Goal: Task Accomplishment & Management: Manage account settings

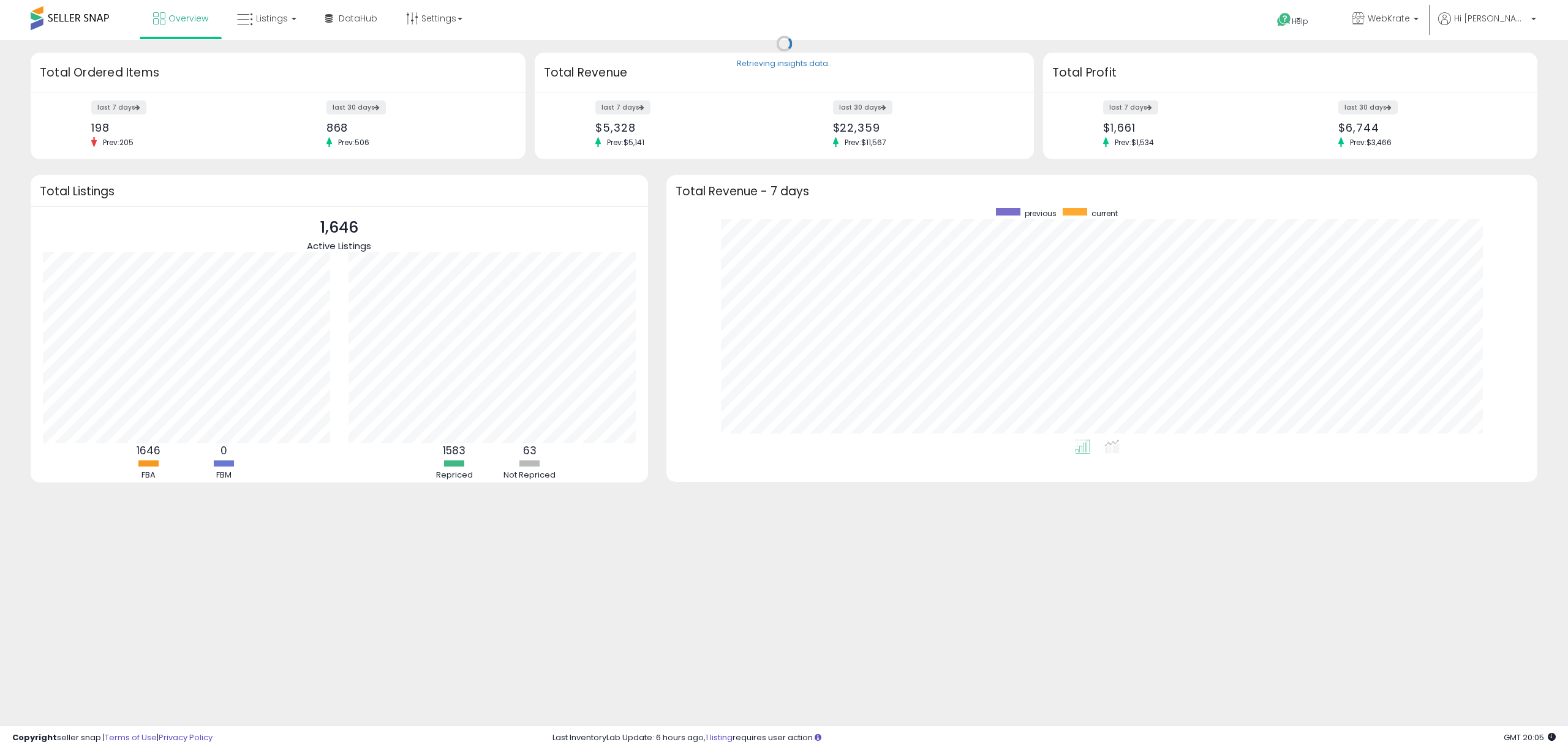
scroll to position [231, 846]
click at [269, 25] on link "Listings" at bounding box center [266, 18] width 78 height 36
click at [285, 55] on icon at bounding box center [275, 60] width 53 height 16
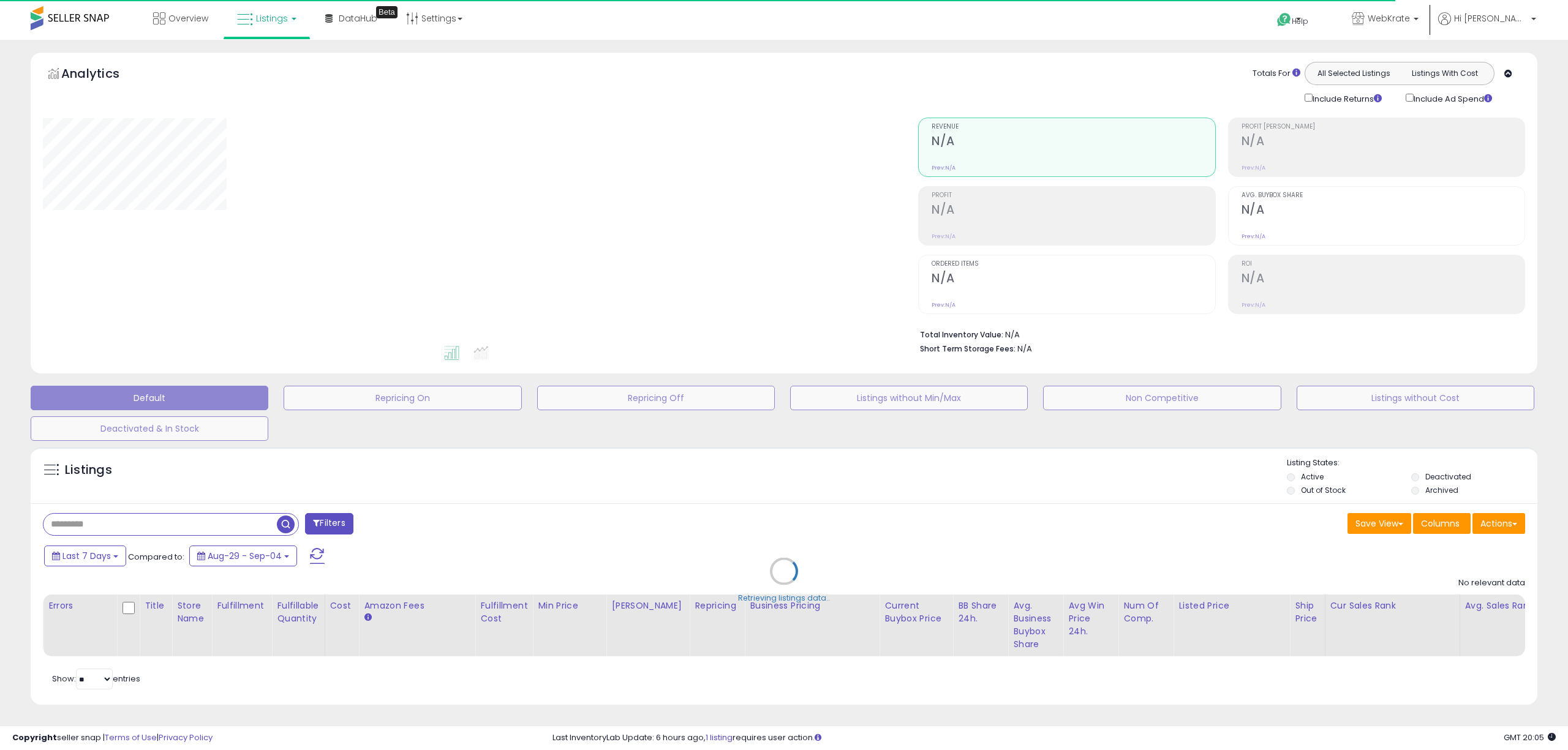
click at [1421, 475] on div "Retrieving listings data.." at bounding box center [784, 580] width 1525 height 279
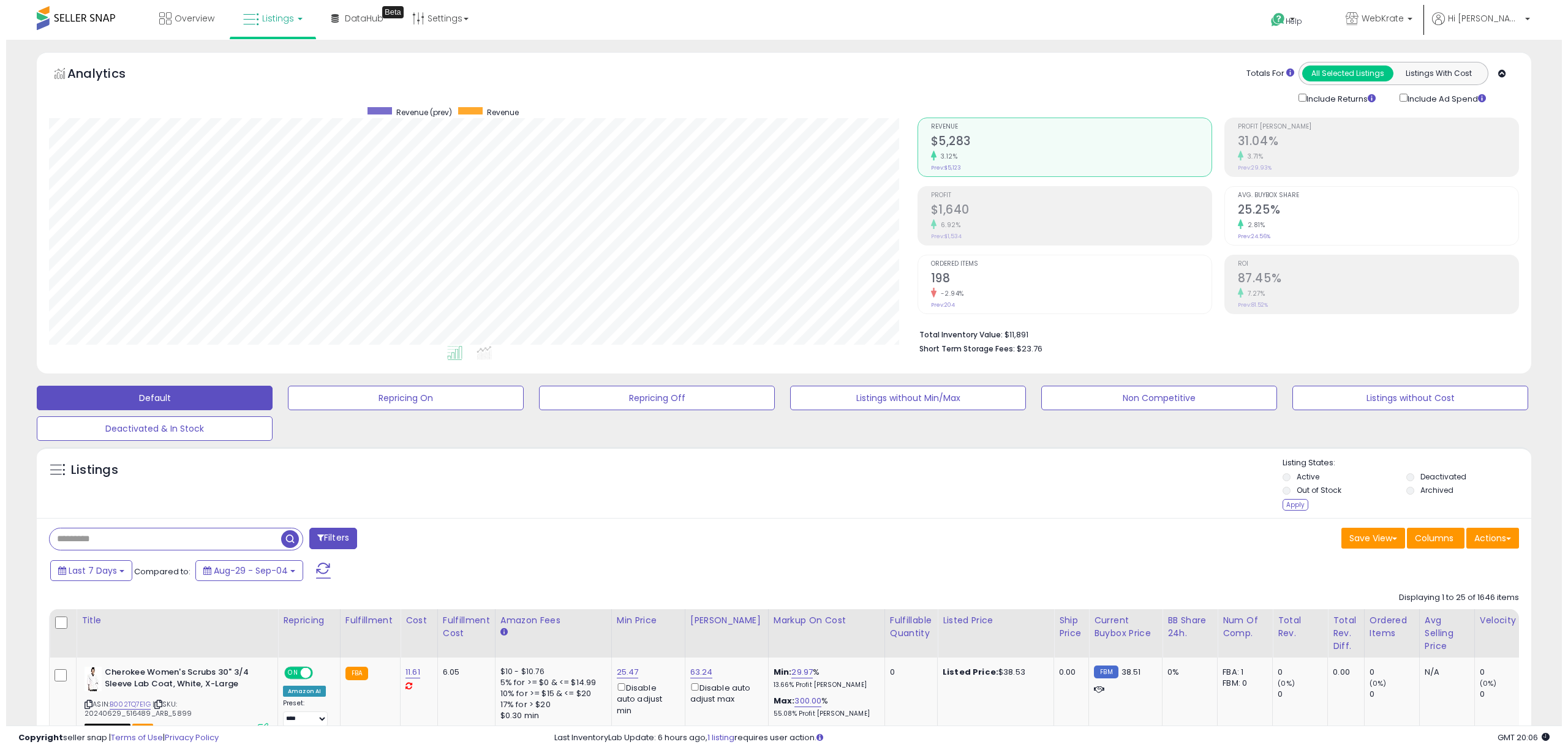
scroll to position [251, 867]
click at [1289, 505] on div "Apply" at bounding box center [1289, 505] width 26 height 12
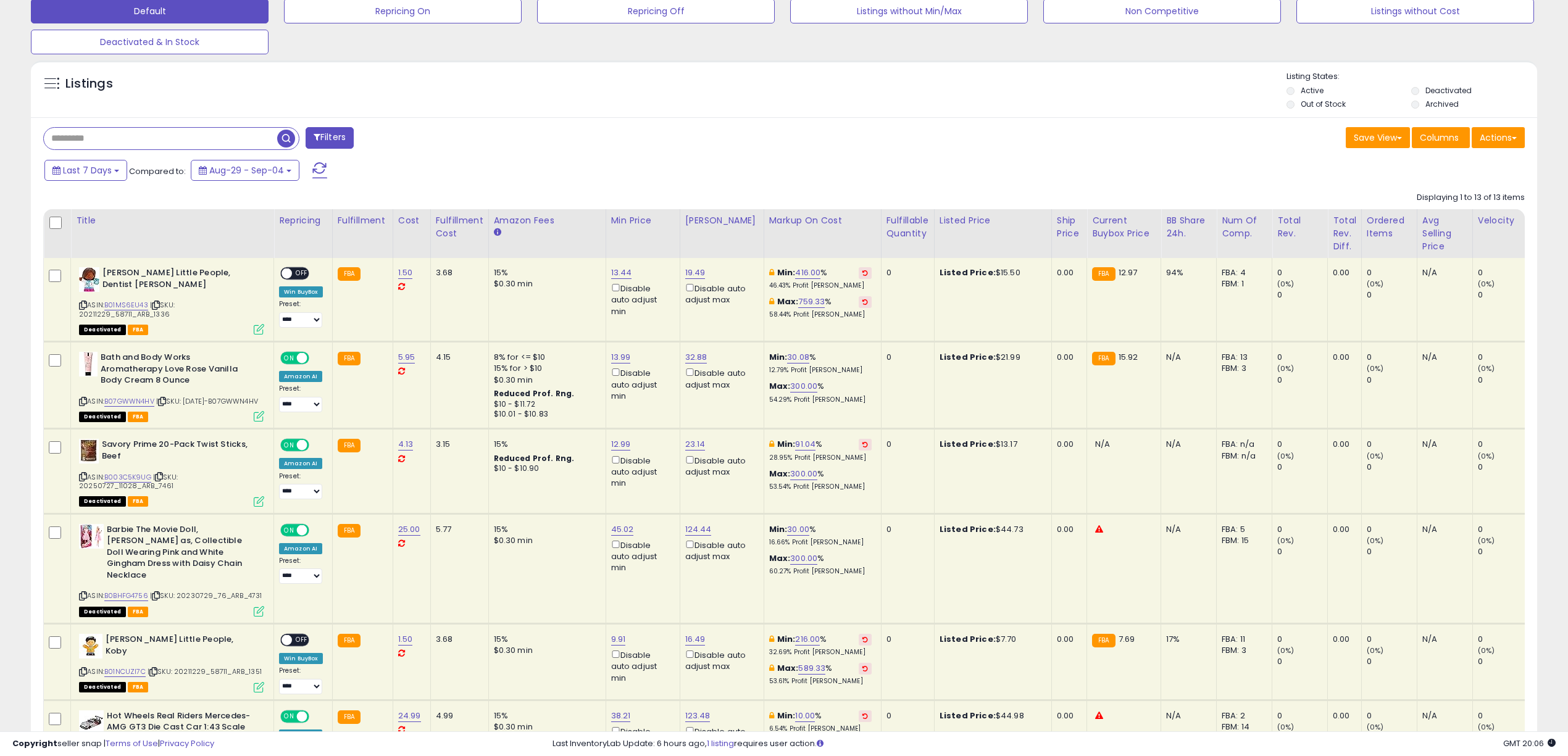
scroll to position [0, 422]
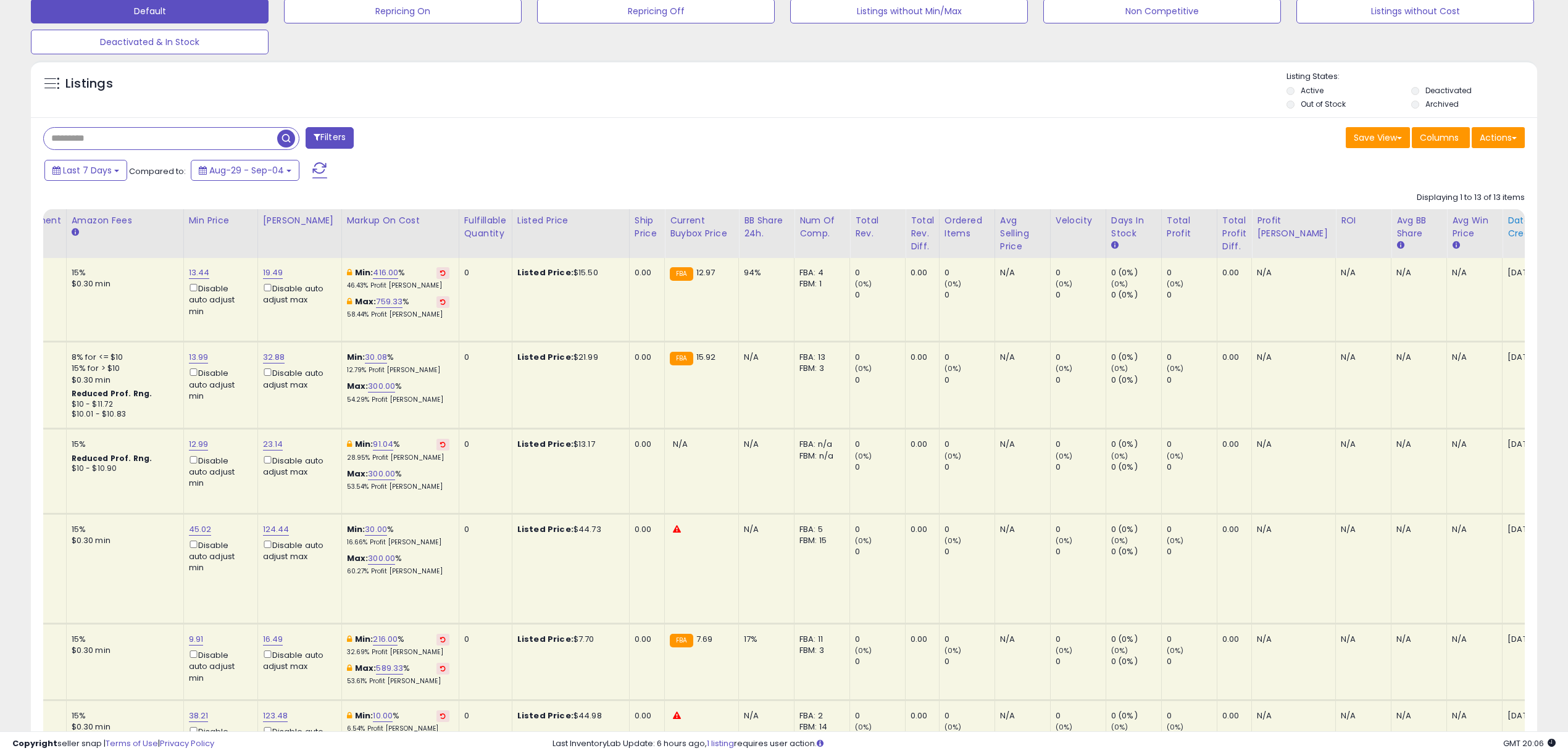
click at [1508, 231] on div "Date Created" at bounding box center [1535, 227] width 53 height 26
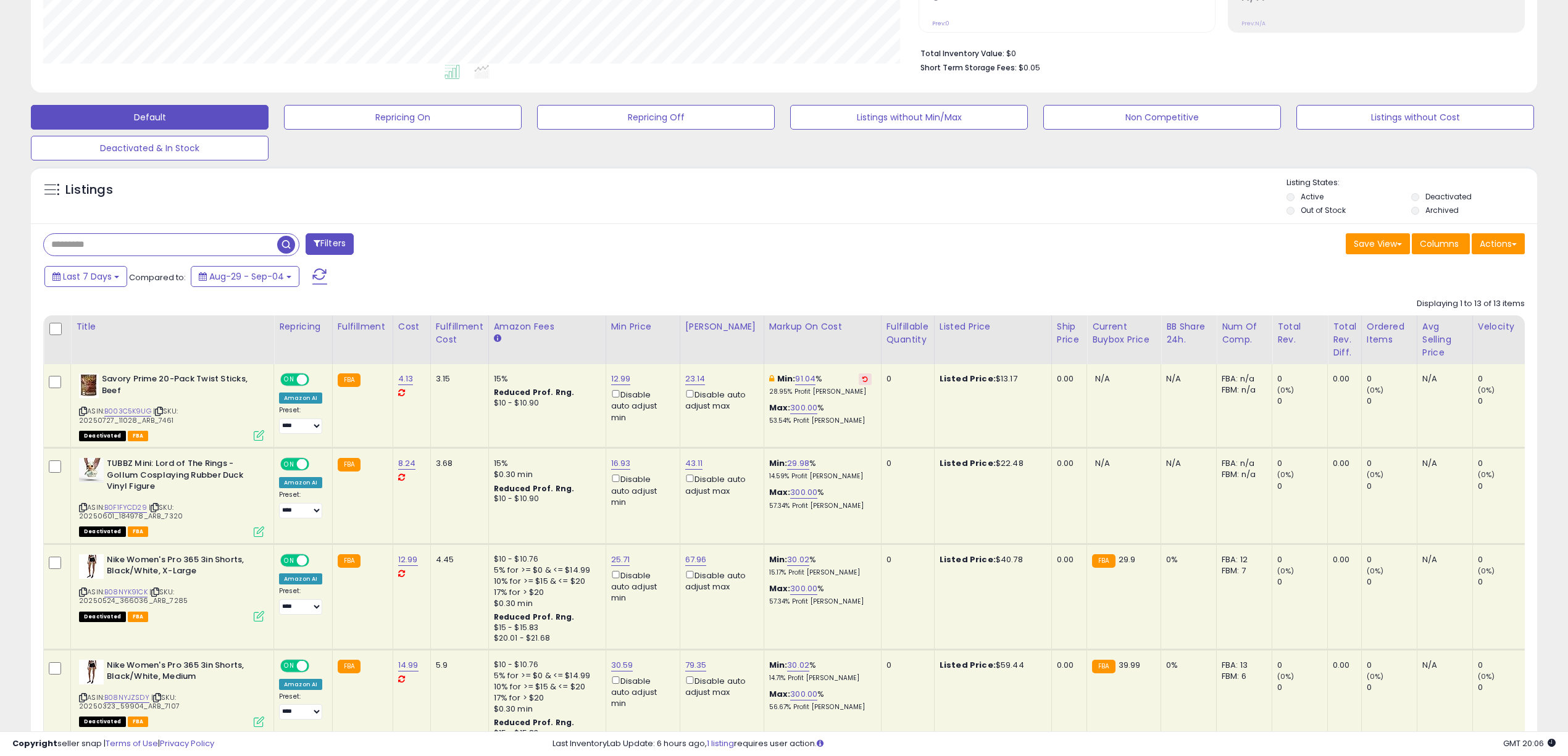
scroll to position [305, 0]
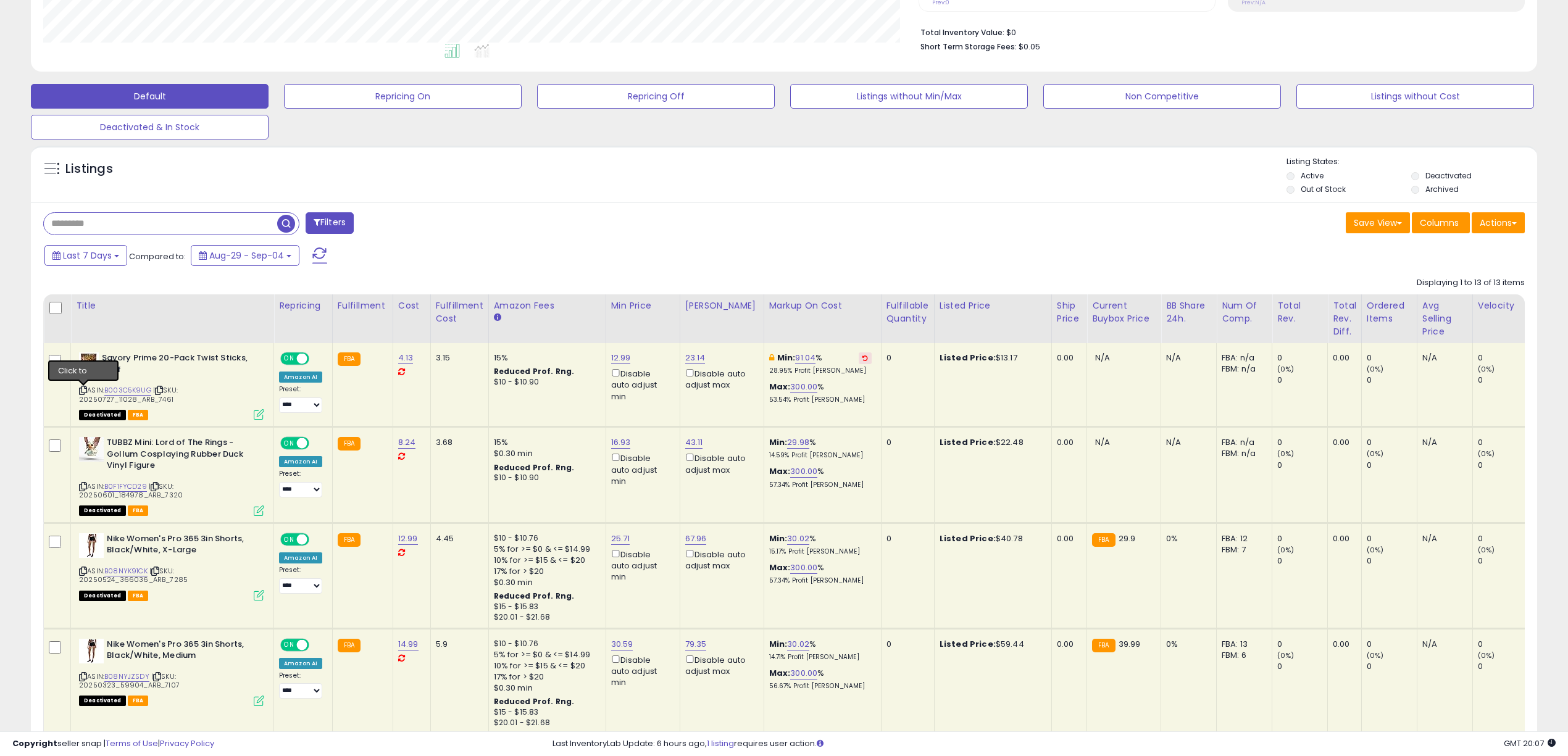
click at [86, 394] on icon at bounding box center [83, 390] width 8 height 6
click at [71, 225] on input "text" at bounding box center [161, 223] width 234 height 21
paste input "**********"
click at [429, 221] on span "button" at bounding box center [432, 223] width 17 height 17
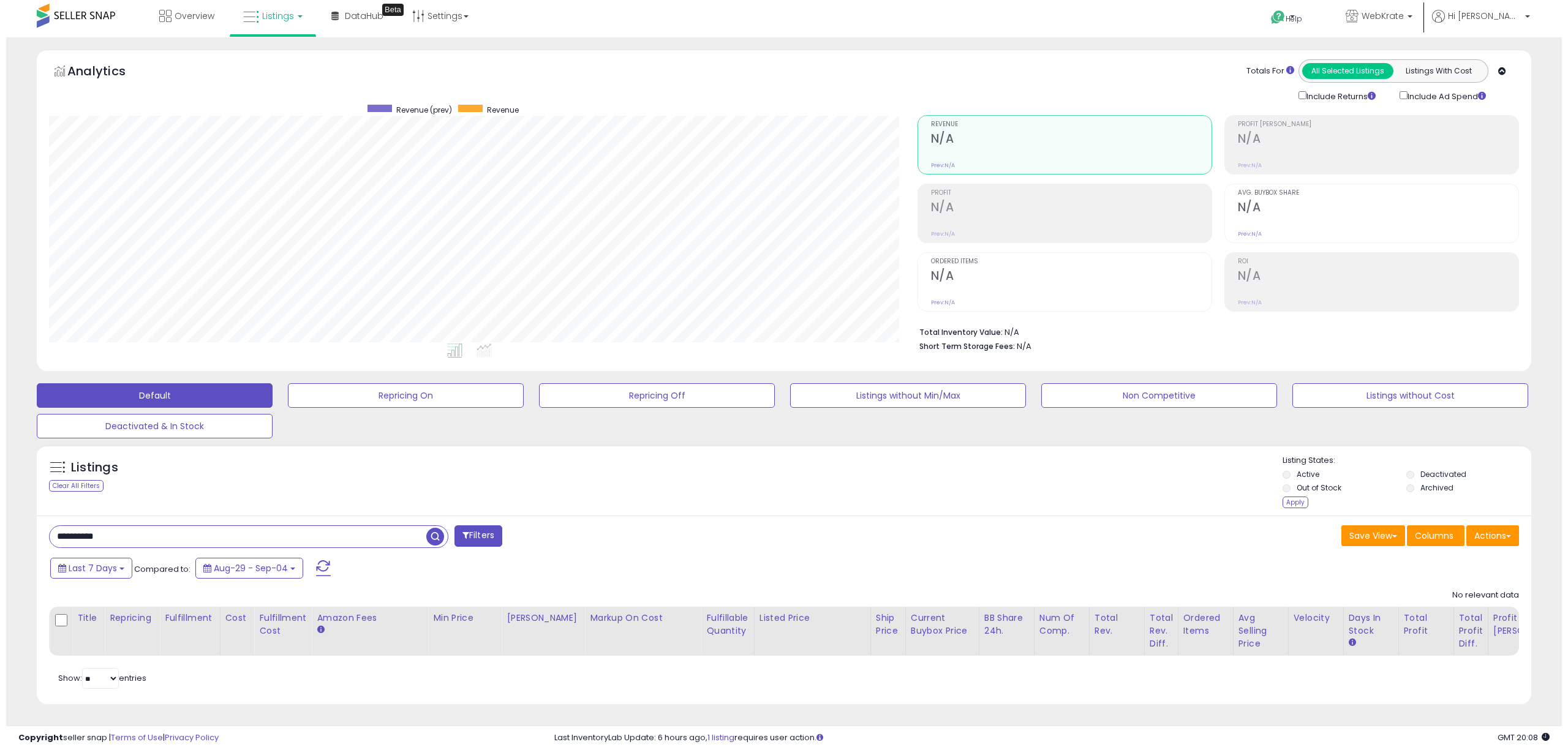
scroll to position [251, 867]
click at [1289, 501] on div "Apply" at bounding box center [1289, 502] width 26 height 12
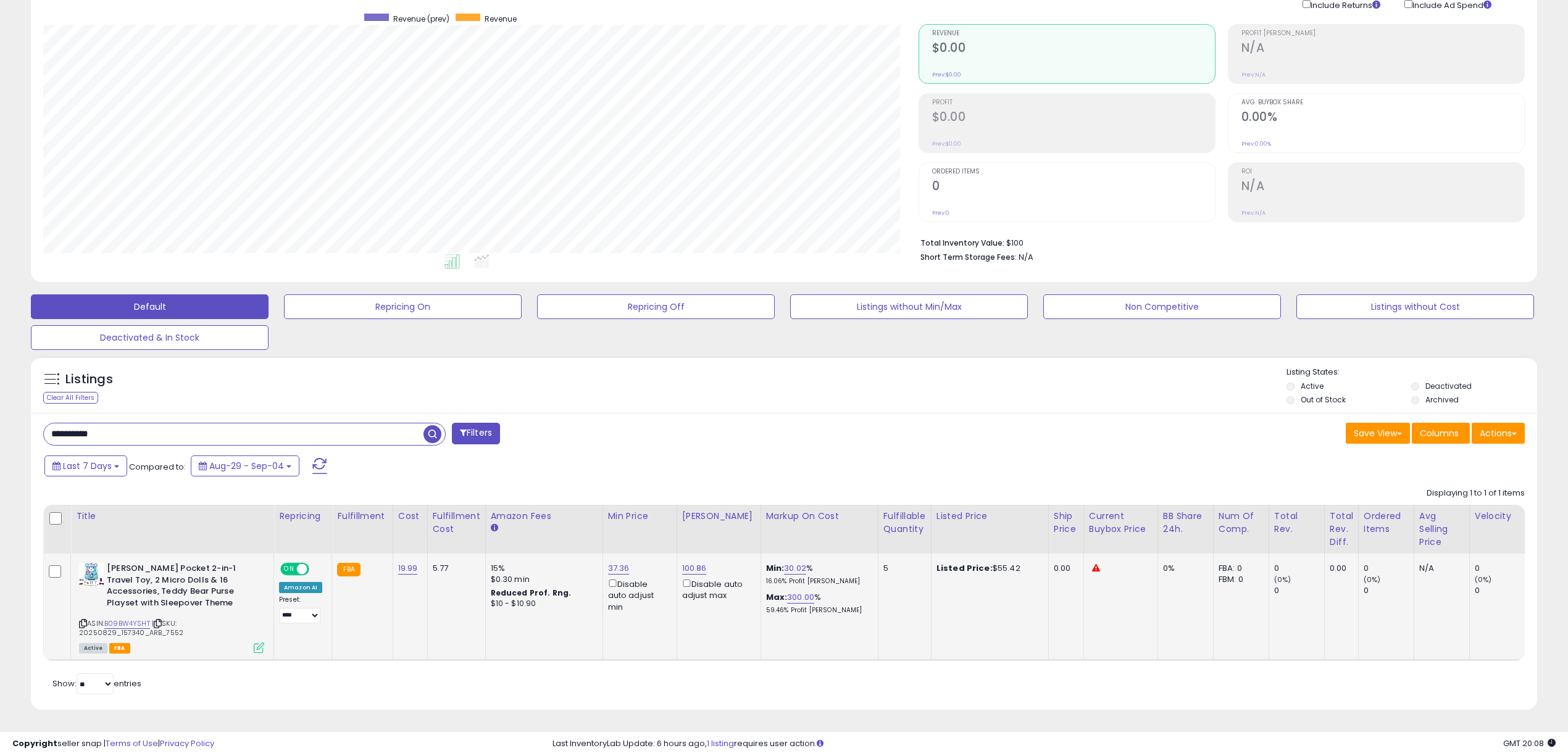
click at [262, 643] on icon at bounding box center [258, 647] width 10 height 10
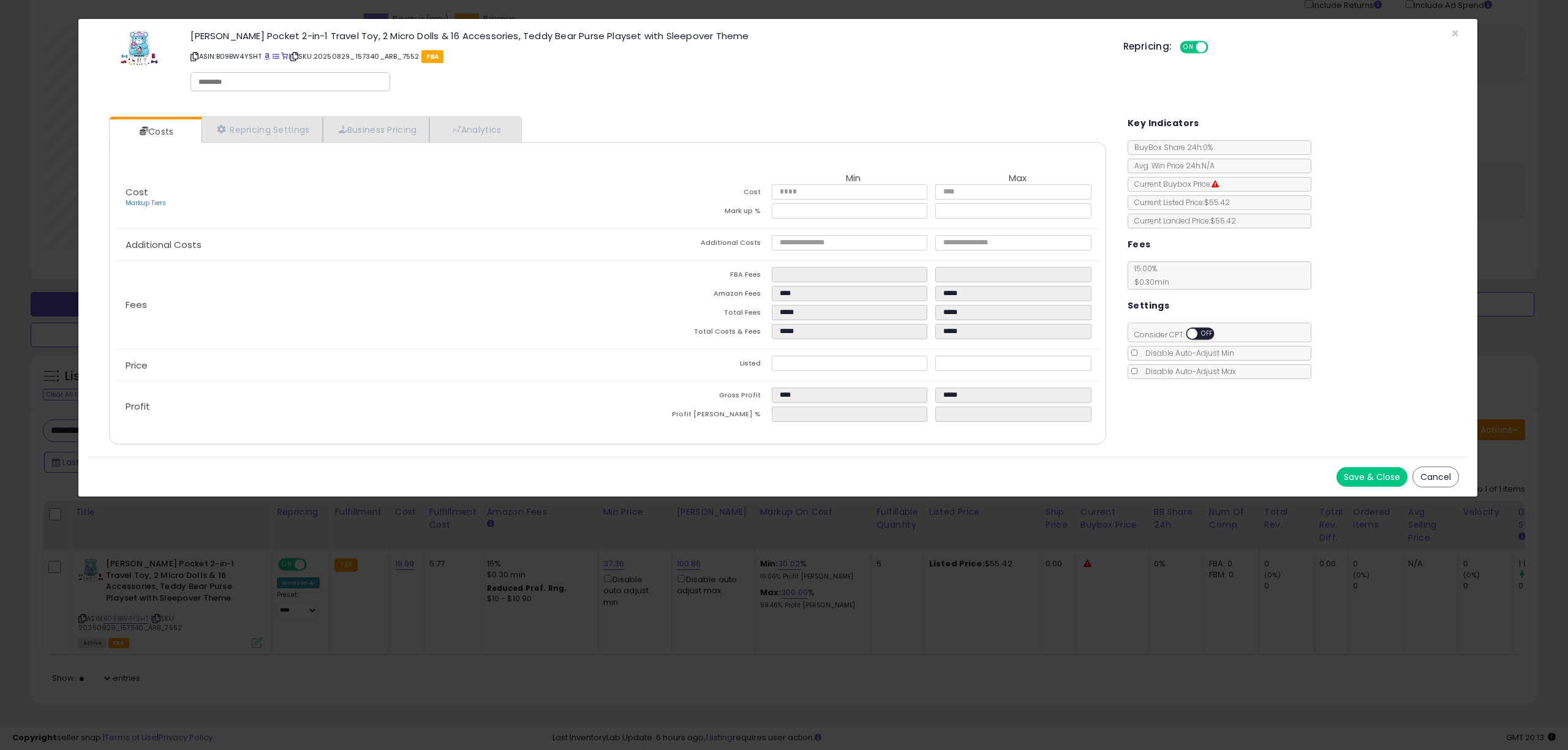
click at [1186, 43] on span "ON" at bounding box center [1188, 47] width 16 height 10
click at [1377, 476] on button "Save & Close" at bounding box center [1372, 476] width 71 height 19
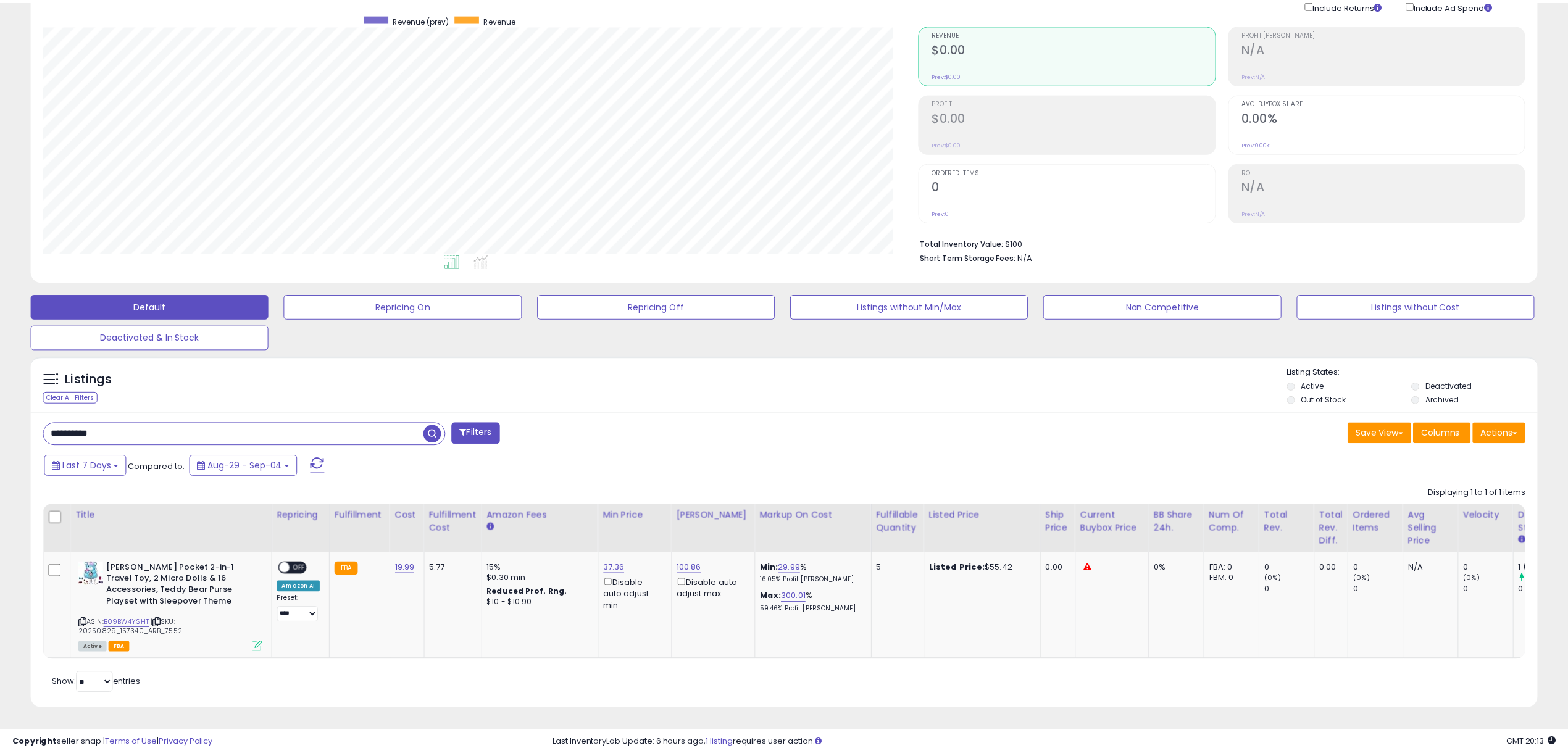
scroll to position [617220, 616558]
drag, startPoint x: 115, startPoint y: 424, endPoint x: 55, endPoint y: 420, distance: 60.1
click at [55, 424] on input "**********" at bounding box center [234, 434] width 380 height 21
click at [145, 431] on input "**********" at bounding box center [234, 434] width 380 height 21
click at [136, 424] on input "**********" at bounding box center [234, 434] width 380 height 21
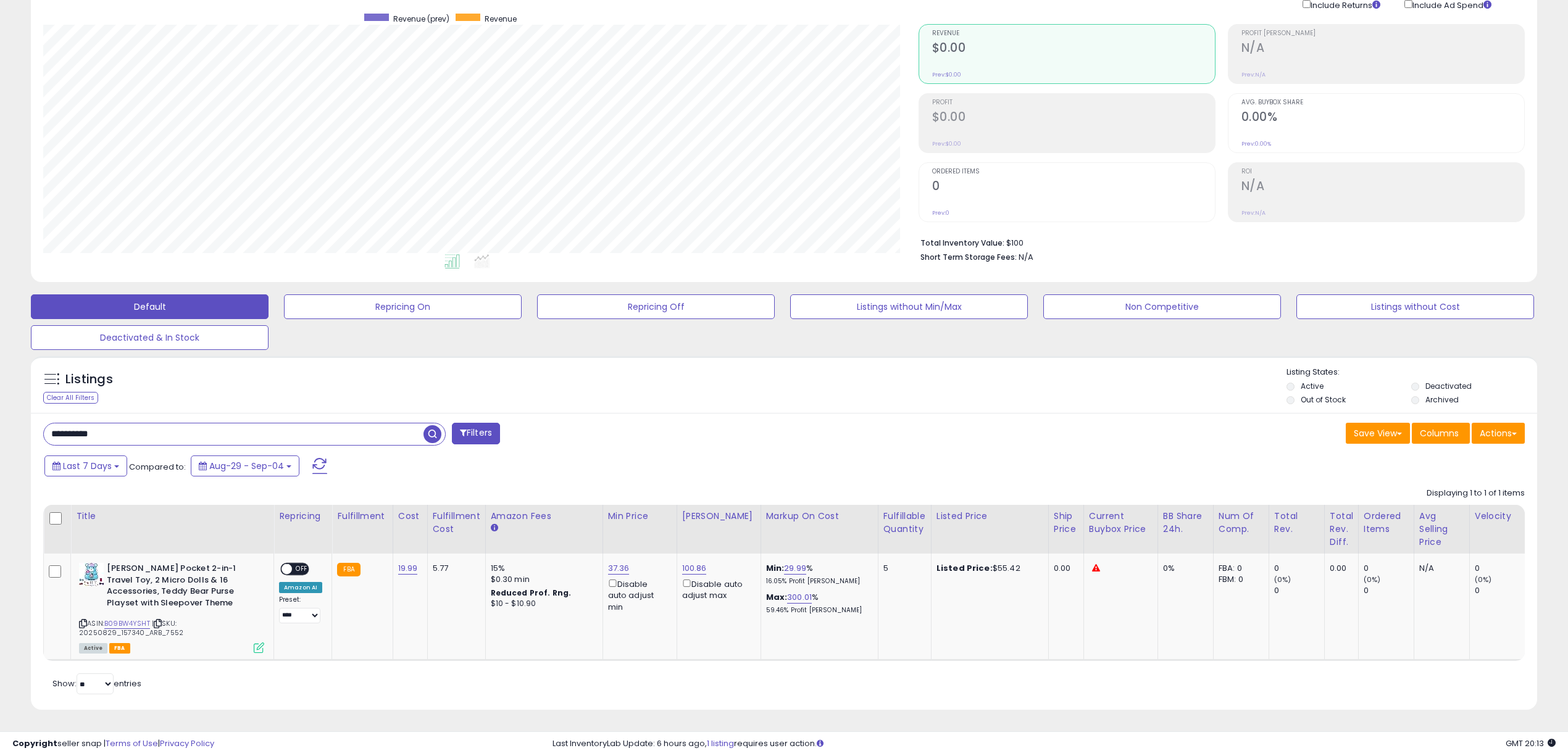
drag, startPoint x: 129, startPoint y: 421, endPoint x: 50, endPoint y: 420, distance: 79.0
click at [50, 424] on input "**********" at bounding box center [234, 434] width 380 height 21
paste input "text"
type input "**********"
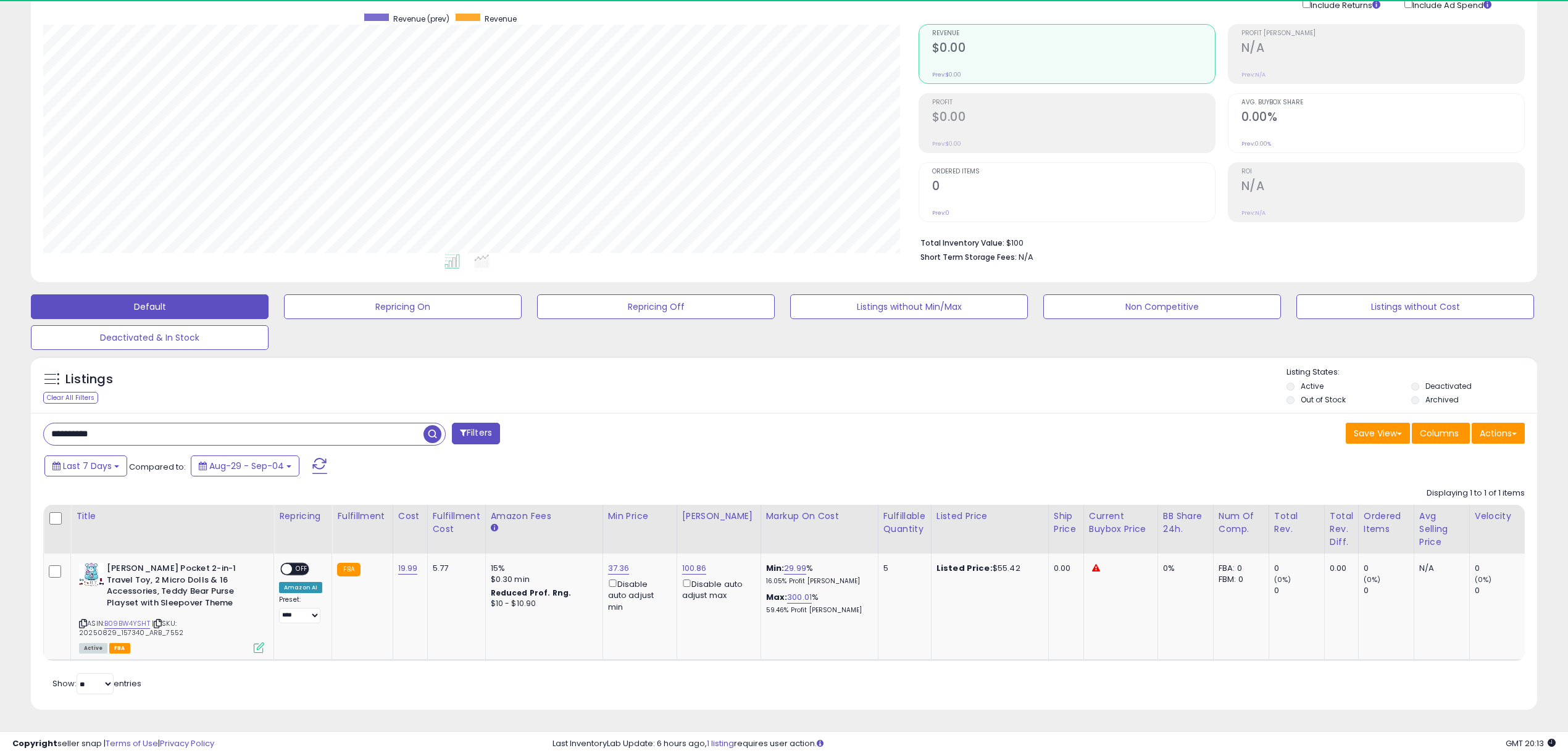
click at [439, 426] on span "button" at bounding box center [432, 434] width 17 height 17
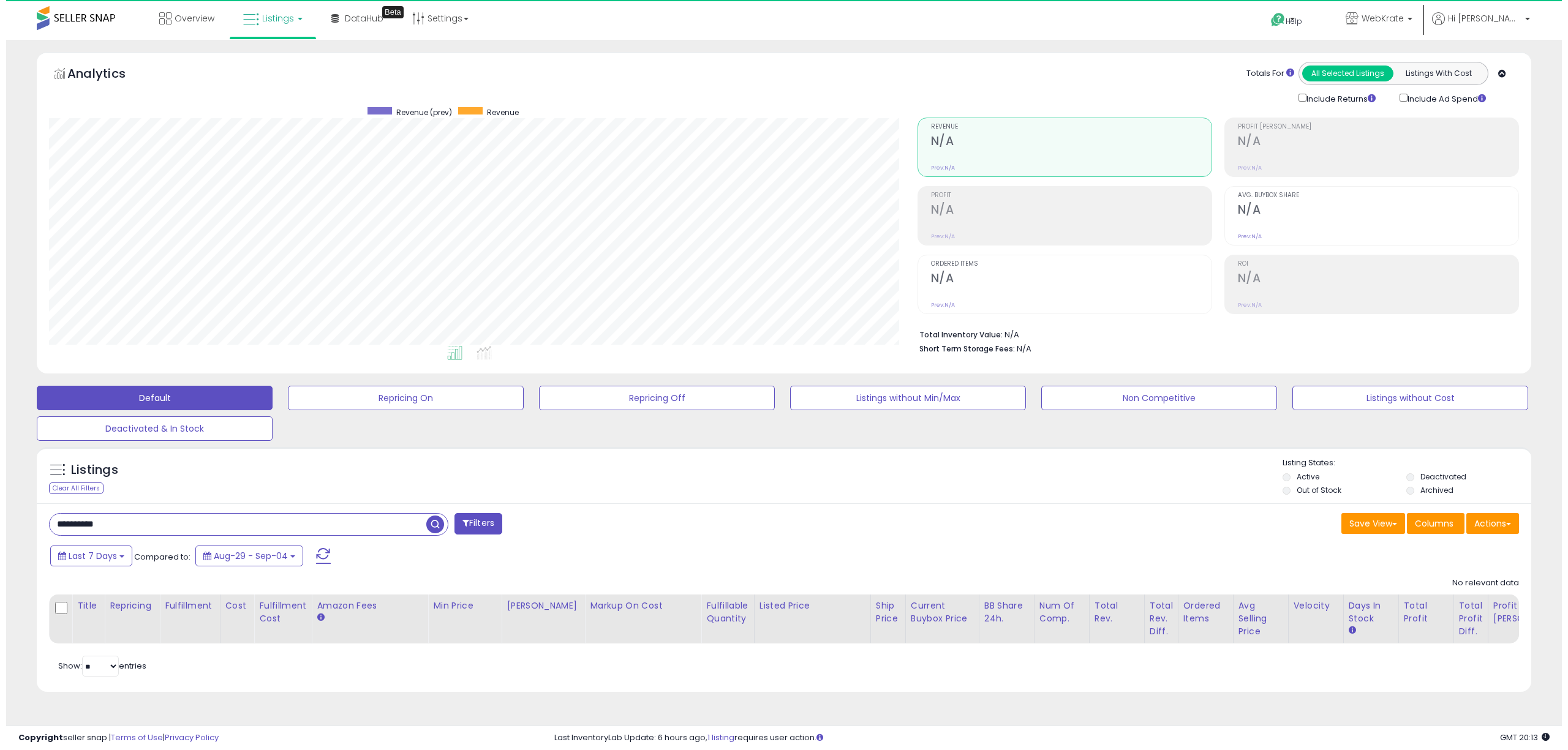
scroll to position [251, 867]
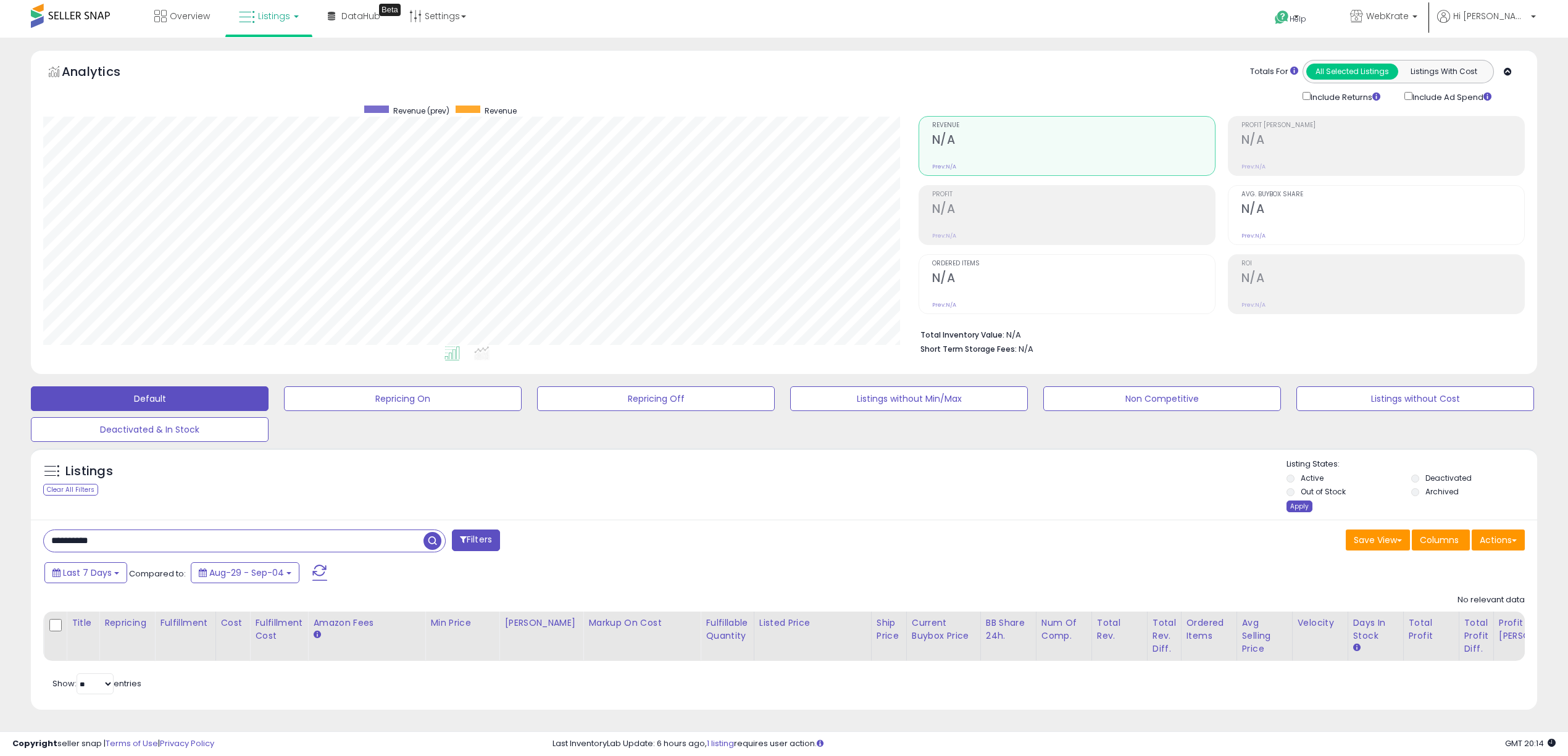
click at [1299, 509] on div "Apply" at bounding box center [1299, 506] width 26 height 12
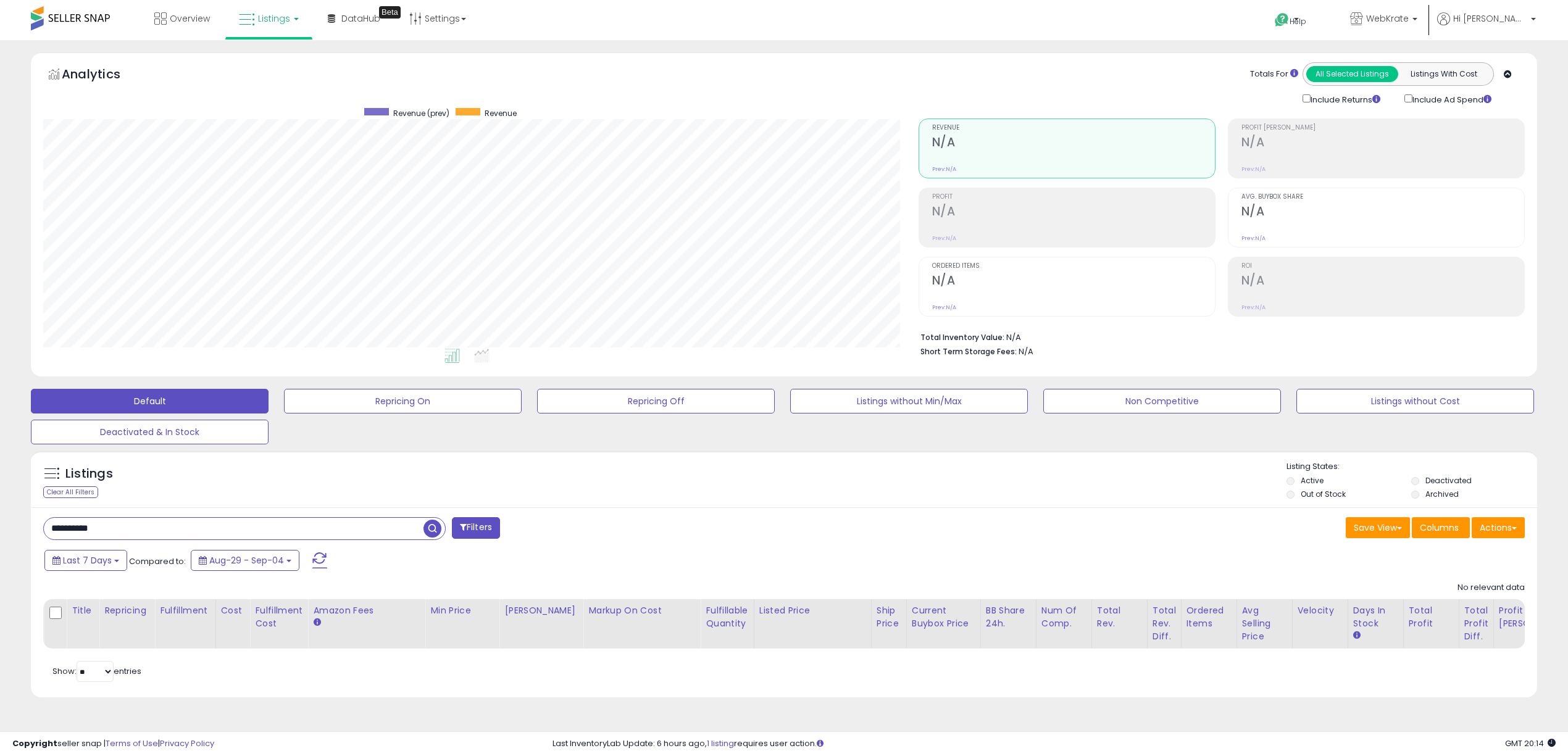
click at [437, 524] on span "button" at bounding box center [432, 528] width 17 height 17
